Goal: Communication & Community: Answer question/provide support

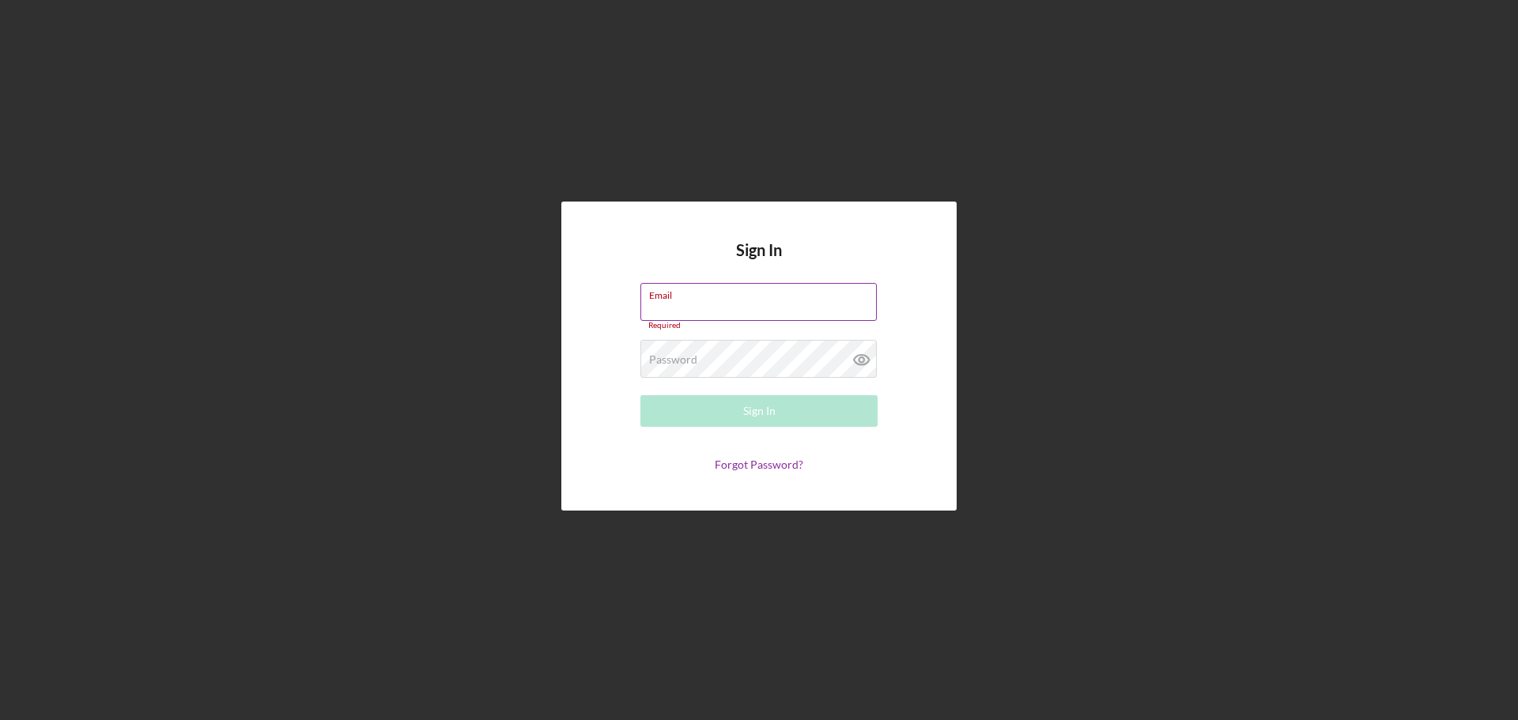
type input "[EMAIL_ADDRESS][DOMAIN_NAME]"
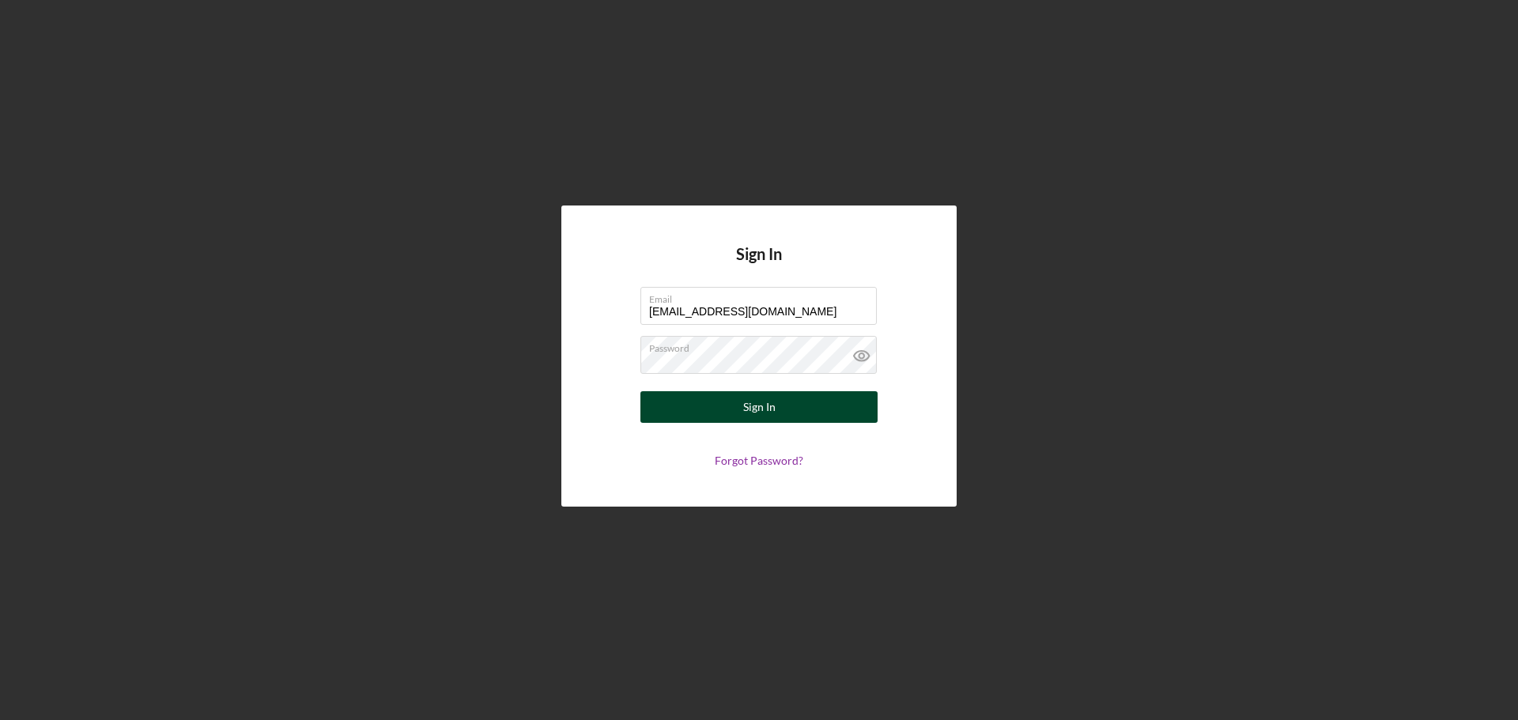
click at [731, 399] on button "Sign In" at bounding box center [758, 407] width 237 height 32
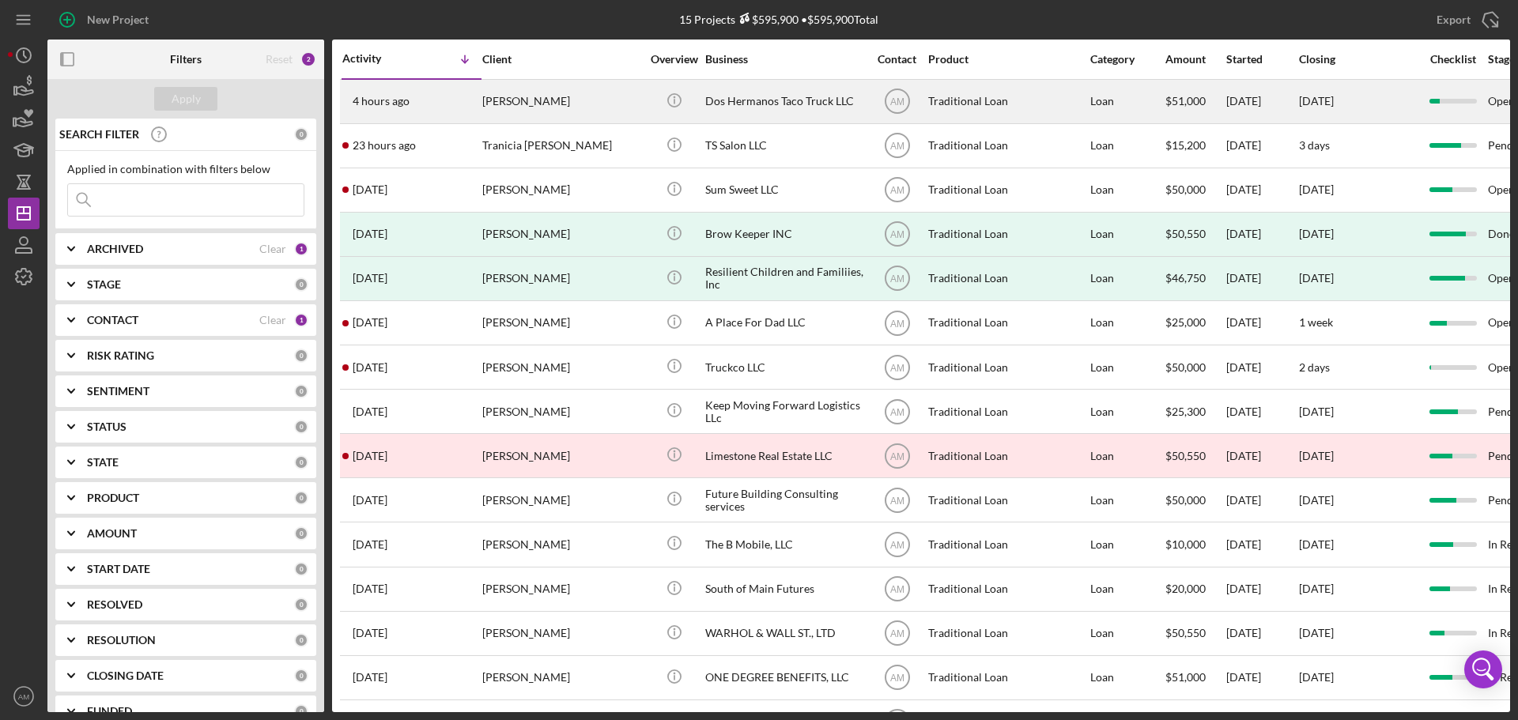
click at [513, 92] on div "[PERSON_NAME]" at bounding box center [561, 102] width 158 height 42
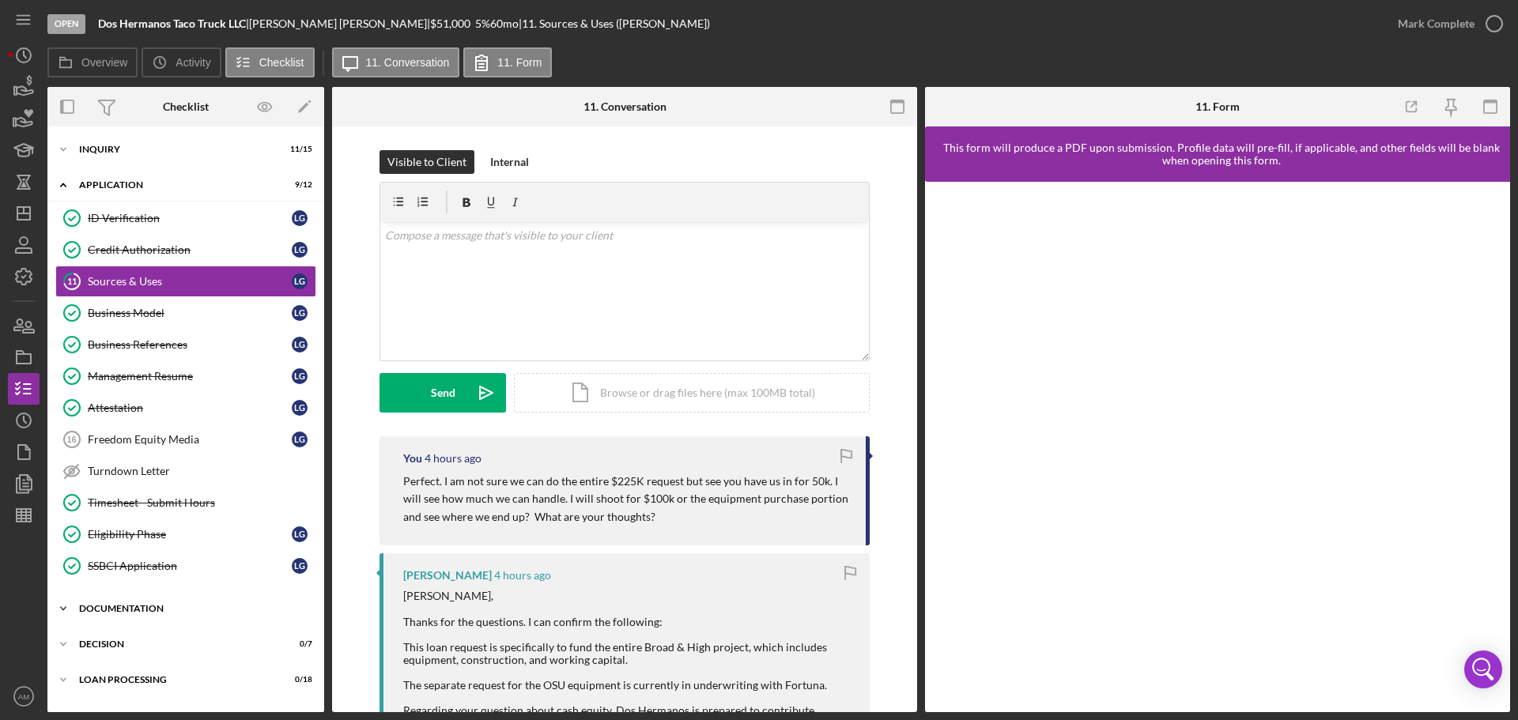
click at [134, 603] on div "Icon/Expander Documentation 0 / 29" at bounding box center [185, 609] width 277 height 32
click at [137, 276] on div "Sources & Uses" at bounding box center [190, 281] width 204 height 13
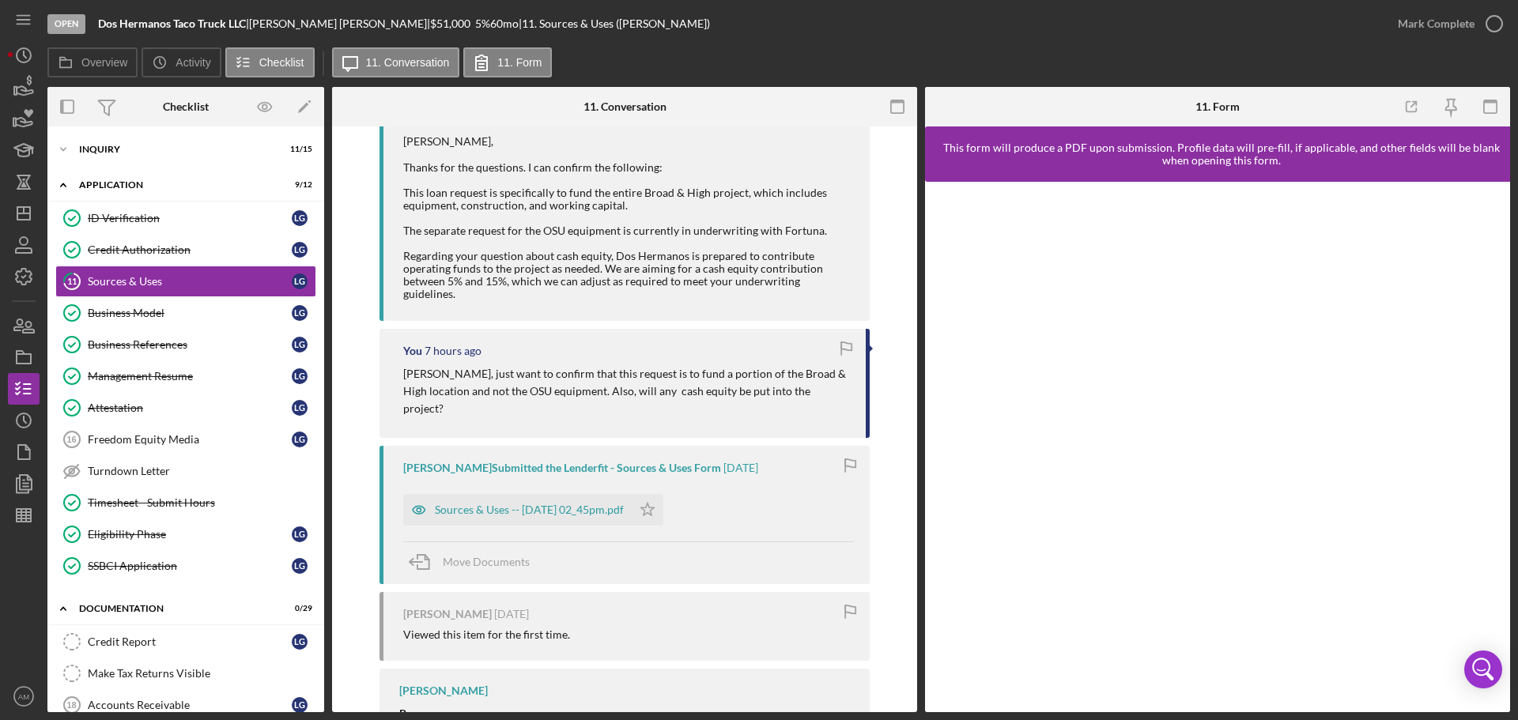
scroll to position [440, 0]
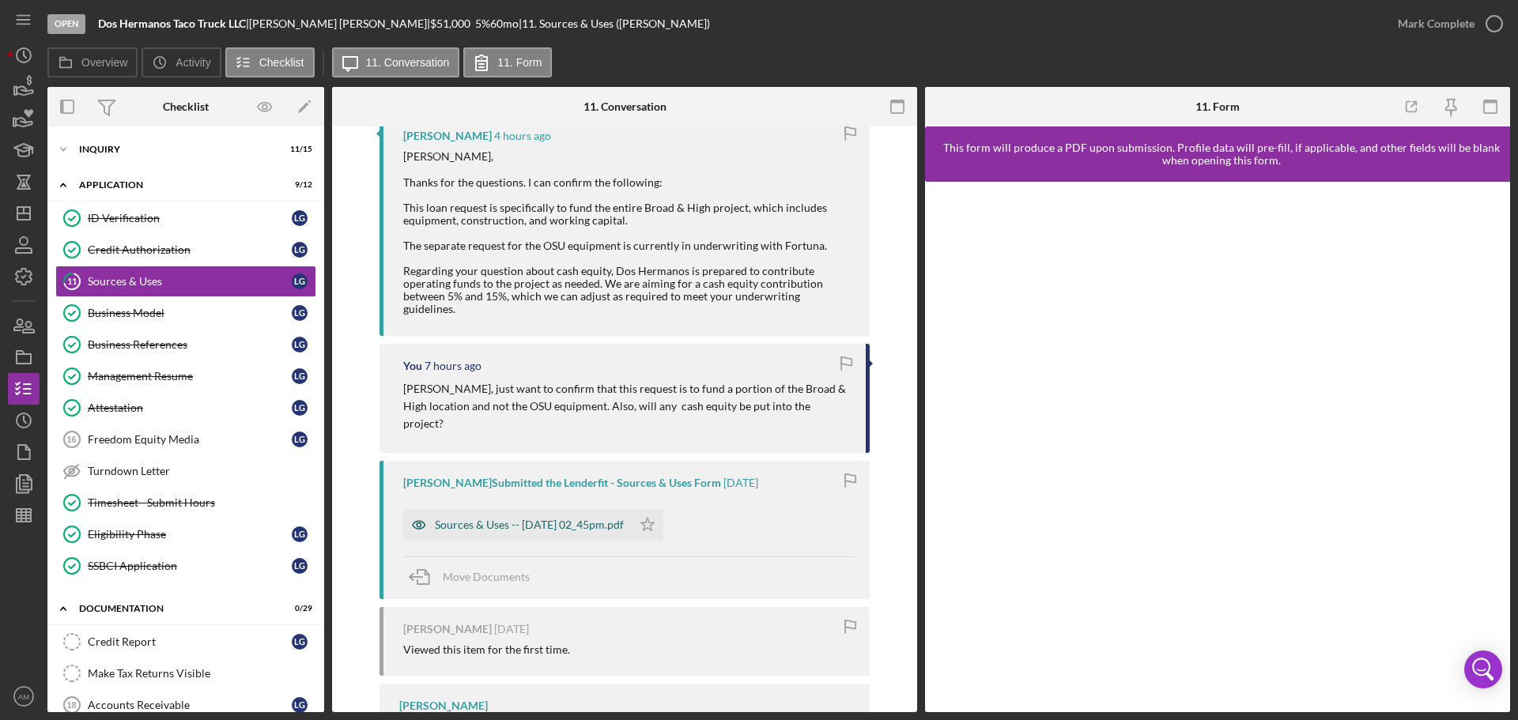
click at [535, 509] on div "Sources & Uses -- [DATE] 02_45pm.pdf" at bounding box center [517, 525] width 228 height 32
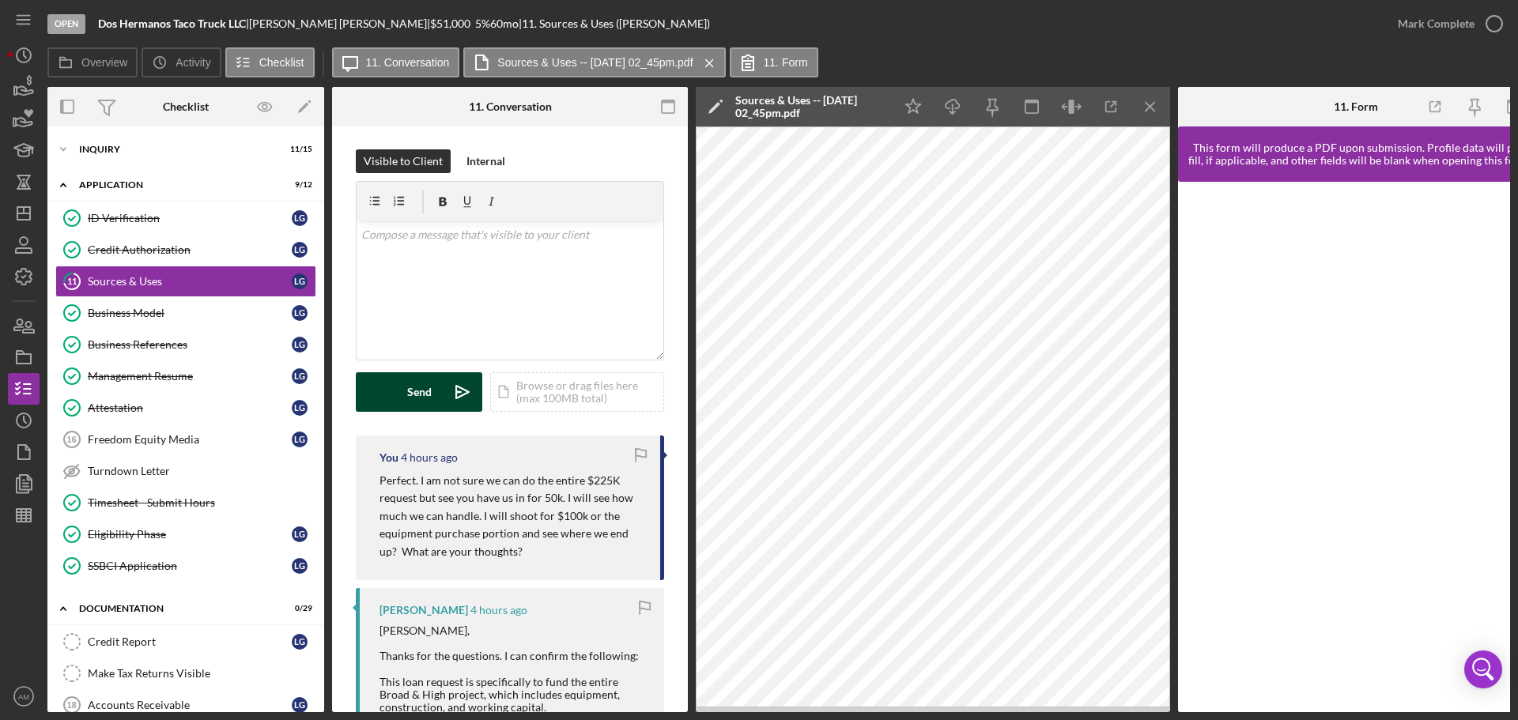
scroll to position [0, 0]
click at [425, 279] on div "v Color teal Color pink Remove color Add row above Add row below Add column bef…" at bounding box center [510, 291] width 307 height 138
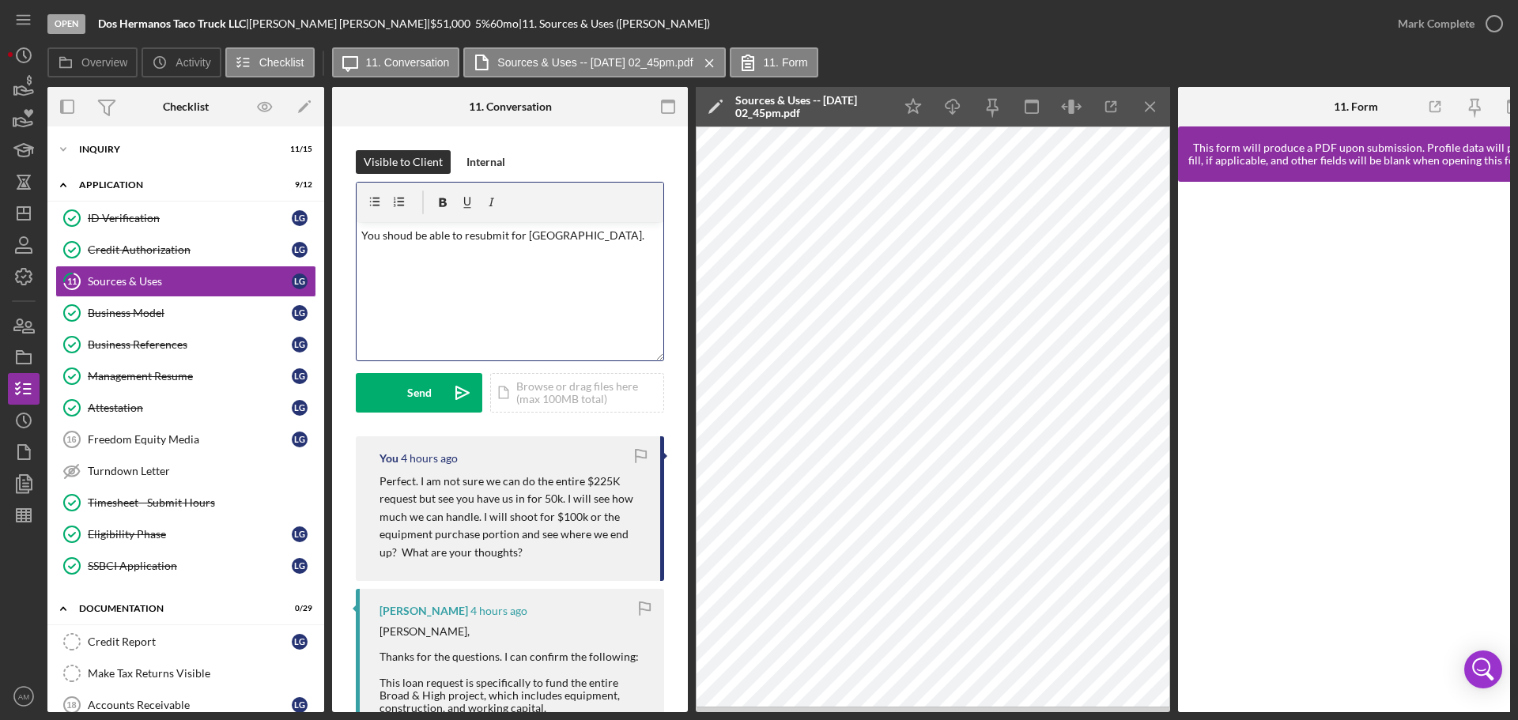
click at [400, 237] on p "You shoud be able to resubmit for [GEOGRAPHIC_DATA]." at bounding box center [510, 235] width 298 height 17
click at [407, 233] on p "You shoud be able to resubmit for [GEOGRAPHIC_DATA]." at bounding box center [510, 235] width 298 height 17
click at [423, 391] on div "Send" at bounding box center [419, 393] width 25 height 40
